Goal: Find specific page/section: Find specific page/section

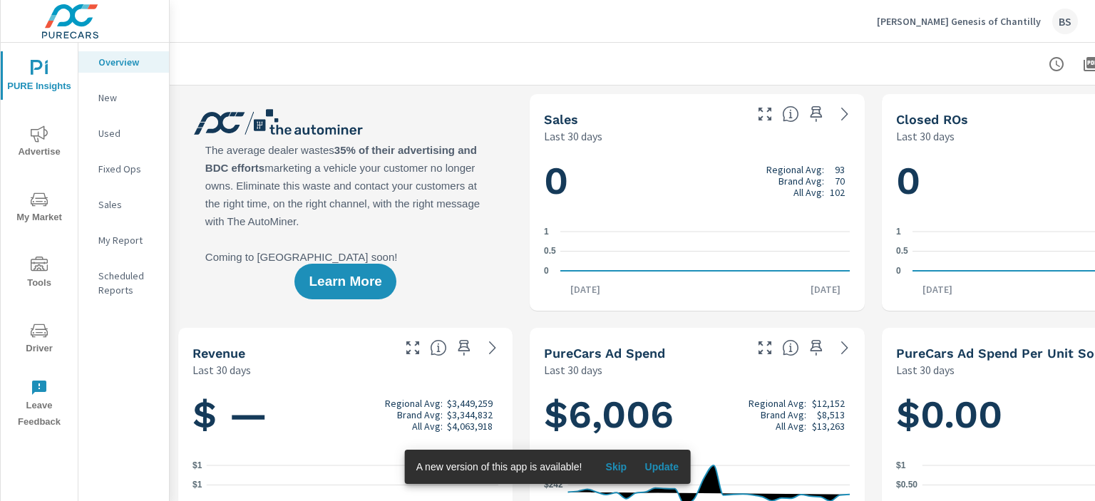
click at [38, 195] on icon "nav menu" at bounding box center [39, 199] width 17 height 17
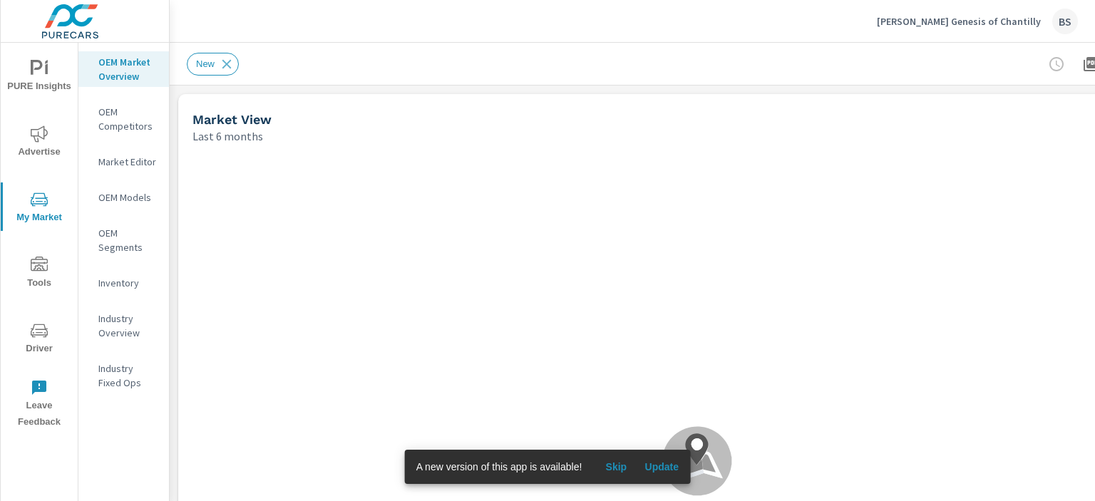
click at [656, 463] on span "Update" at bounding box center [661, 467] width 34 height 13
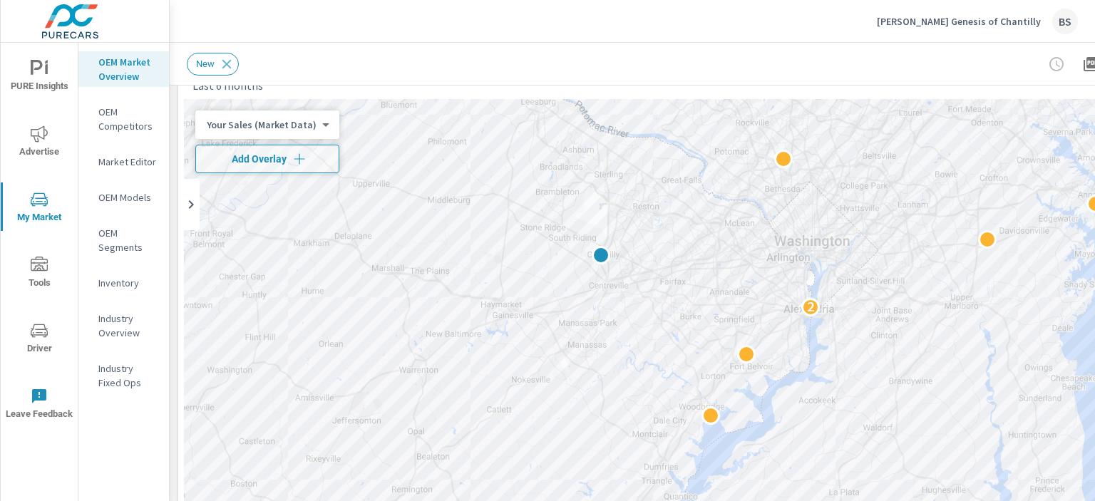
scroll to position [53, 0]
click at [668, 55] on div "New" at bounding box center [597, 64] width 821 height 23
click at [672, 53] on div "New" at bounding box center [597, 64] width 821 height 23
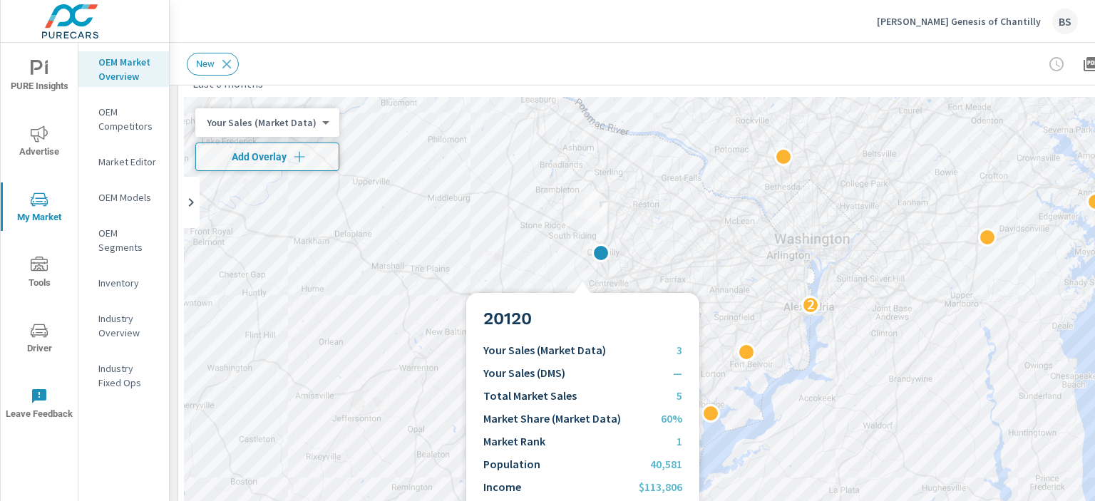
click at [582, 276] on div "2 2" at bounding box center [697, 386] width 1027 height 579
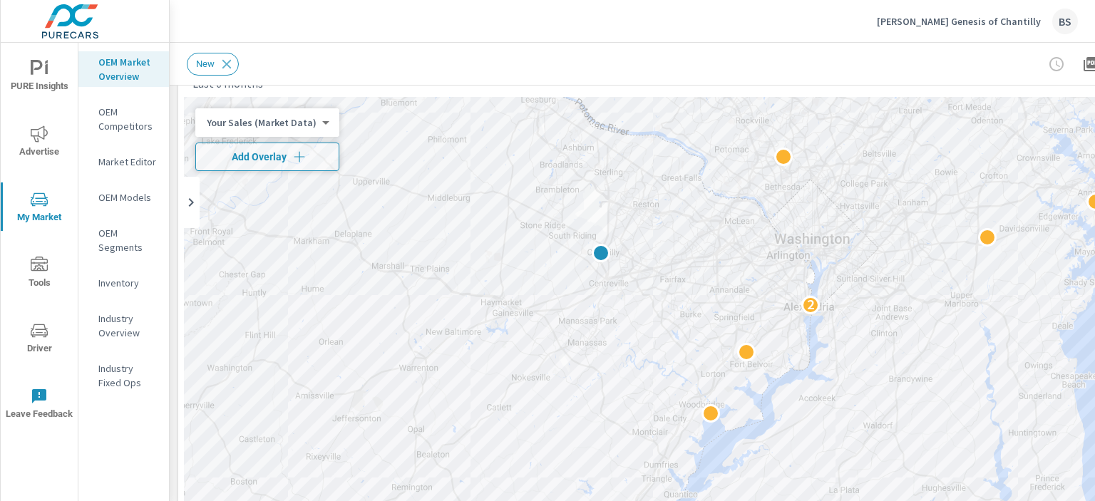
click at [585, 19] on div "Sheehy Genesis of Chantilly BS" at bounding box center [632, 21] width 891 height 42
click at [496, 19] on div "Sheehy Genesis of Chantilly BS" at bounding box center [632, 21] width 891 height 42
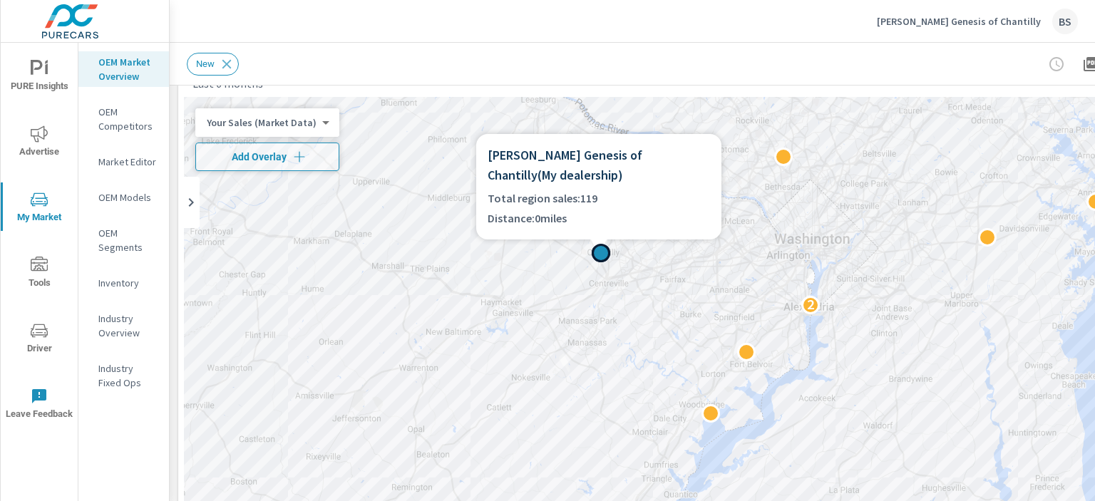
click at [599, 257] on div at bounding box center [601, 253] width 19 height 19
